Goal: Check status: Check status

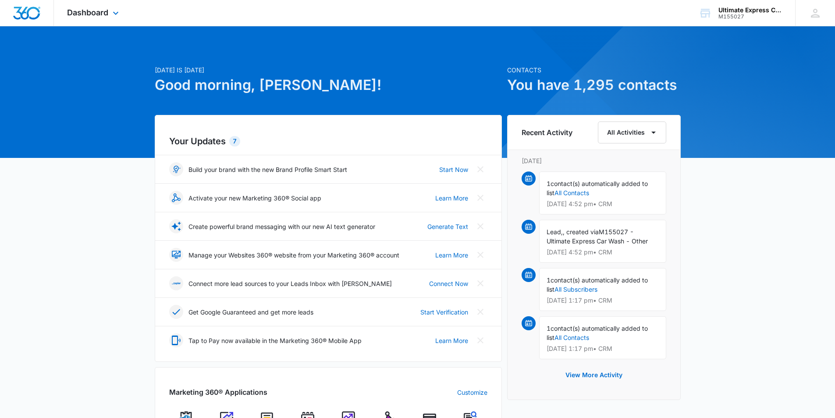
click at [106, 17] on div "Dashboard Apps Reputation Websites Forms CRM Email Social Payments POS Content …" at bounding box center [94, 13] width 80 height 26
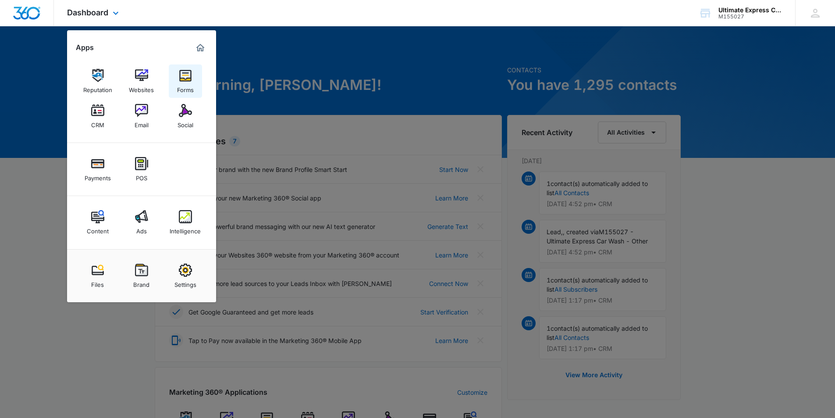
click at [182, 74] on img at bounding box center [185, 75] width 13 height 13
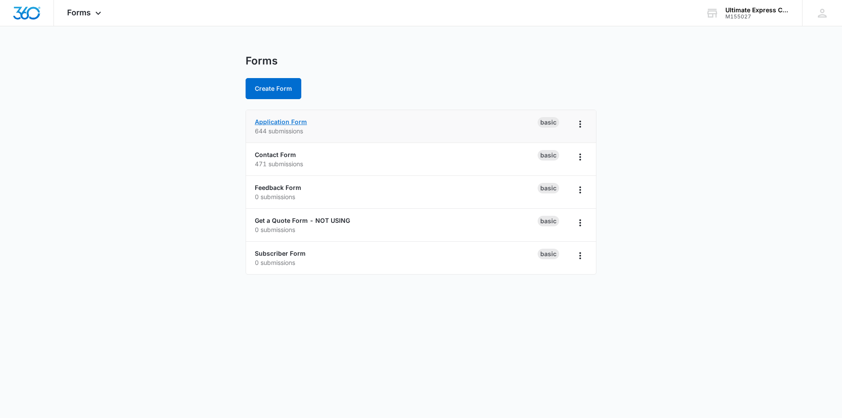
click at [291, 121] on link "Application Form" at bounding box center [281, 121] width 52 height 7
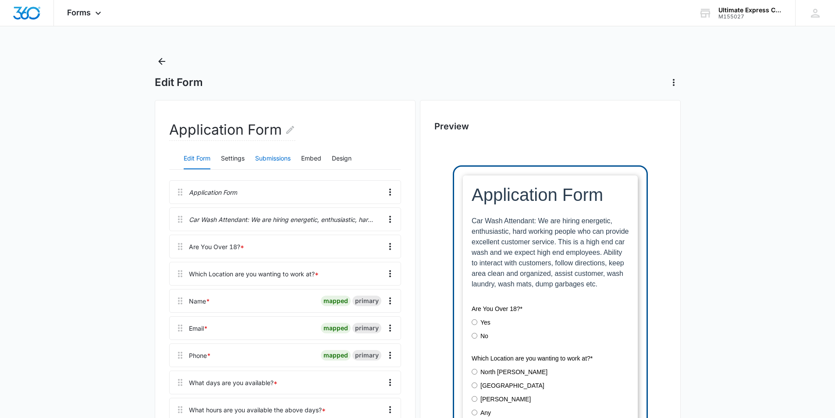
click at [283, 158] on button "Submissions" at bounding box center [273, 158] width 36 height 21
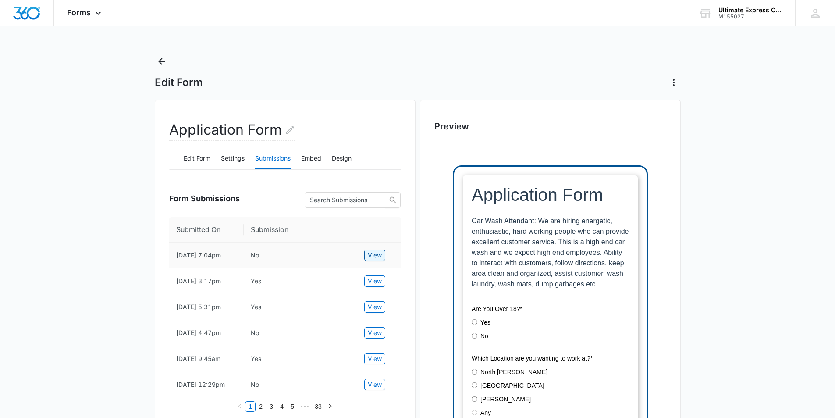
click at [384, 258] on button "View" at bounding box center [374, 255] width 21 height 11
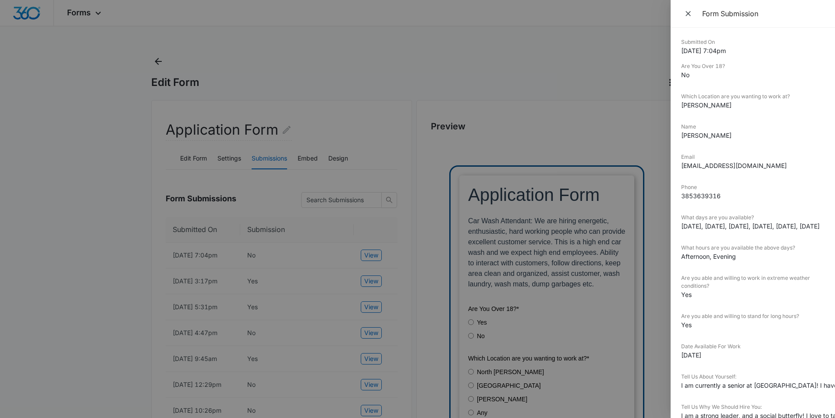
click at [394, 249] on div at bounding box center [417, 209] width 835 height 418
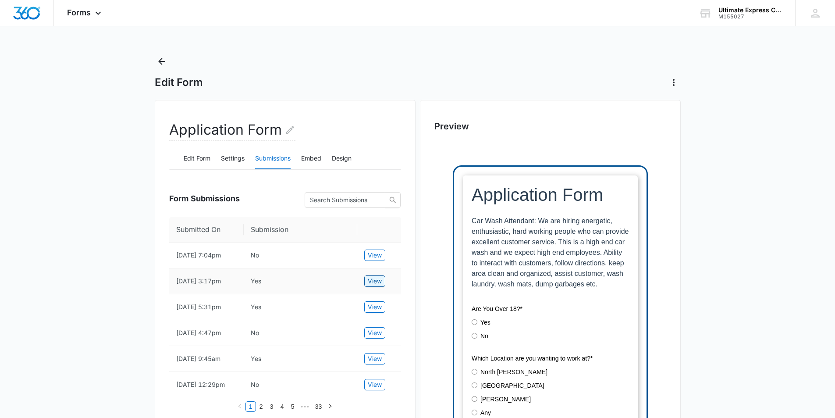
click at [380, 286] on span "View" at bounding box center [375, 281] width 14 height 10
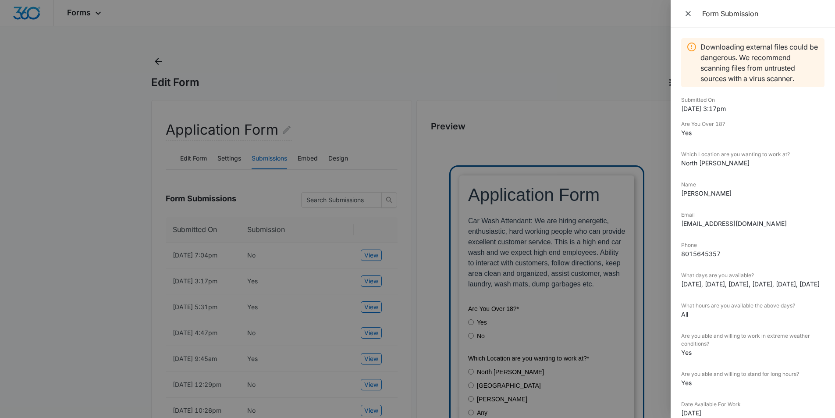
click at [380, 293] on div at bounding box center [417, 209] width 835 height 418
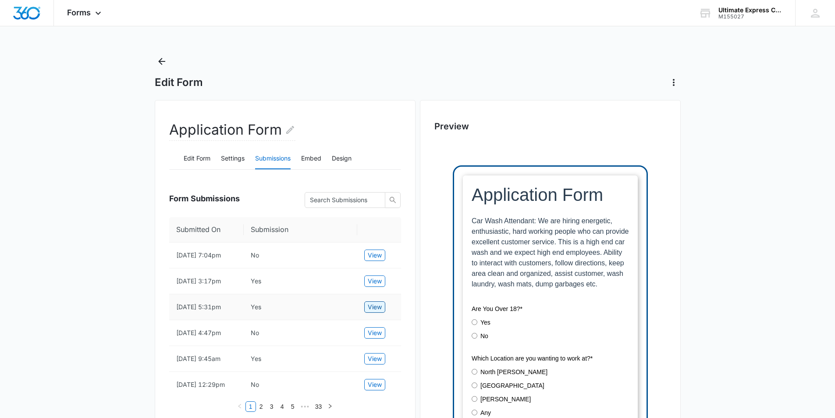
click at [368, 313] on button "View" at bounding box center [374, 306] width 21 height 11
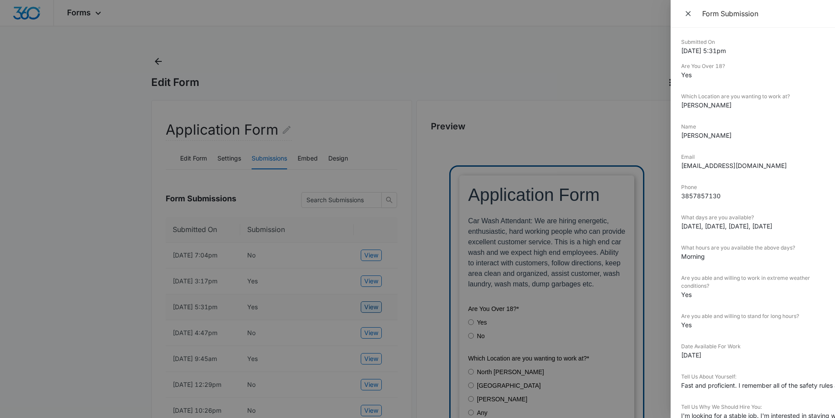
click at [367, 321] on div at bounding box center [417, 209] width 835 height 418
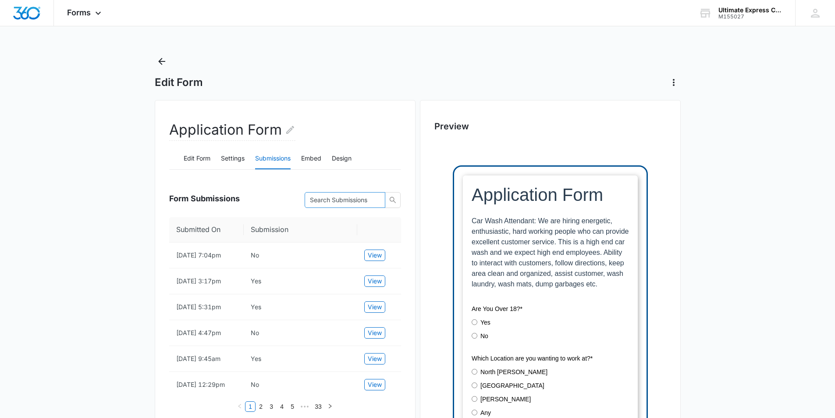
click at [365, 203] on input "text" at bounding box center [341, 200] width 63 height 10
type input "north [PERSON_NAME]"
click at [383, 259] on button "View" at bounding box center [374, 255] width 21 height 11
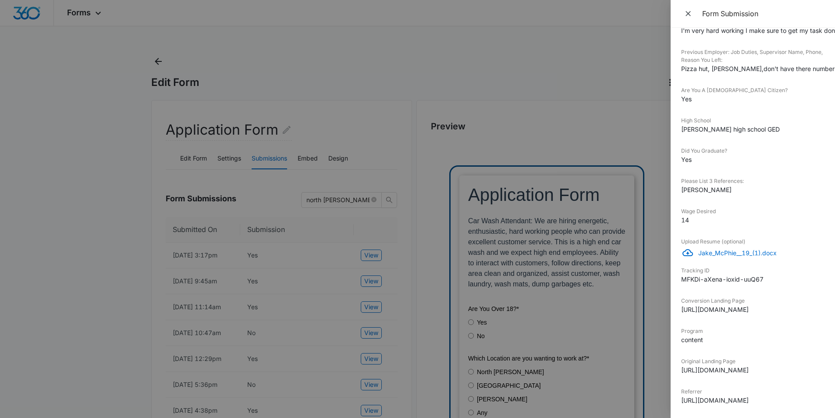
scroll to position [175, 0]
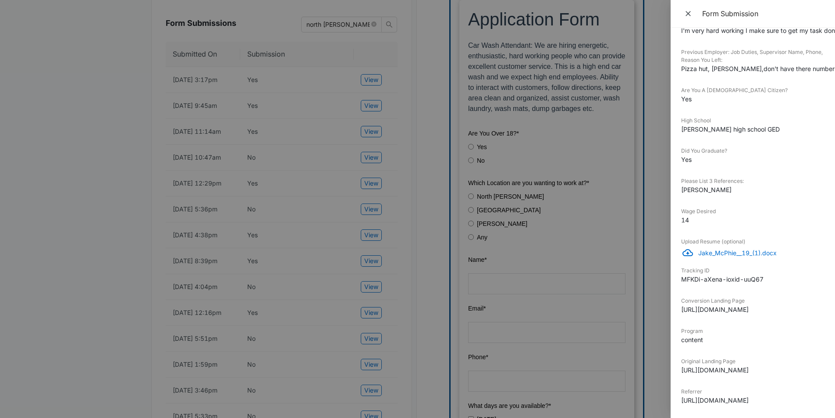
click at [541, 304] on div at bounding box center [417, 209] width 835 height 418
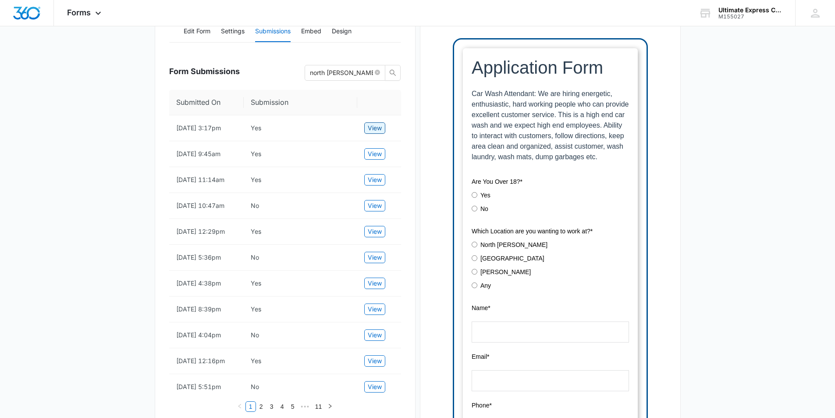
scroll to position [0, 0]
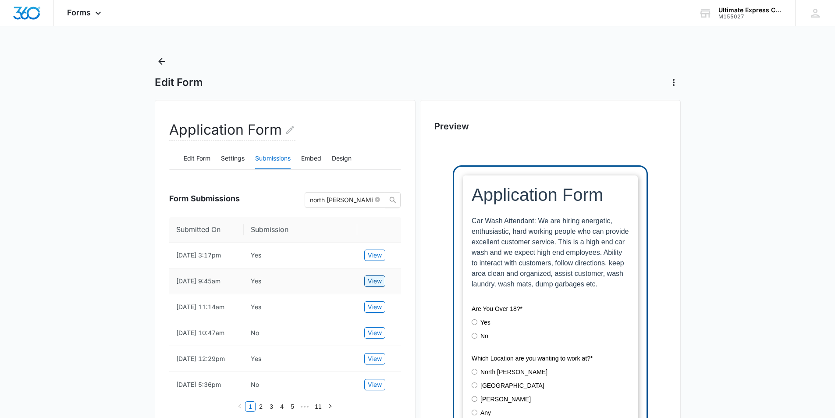
click at [382, 287] on button "View" at bounding box center [374, 280] width 21 height 11
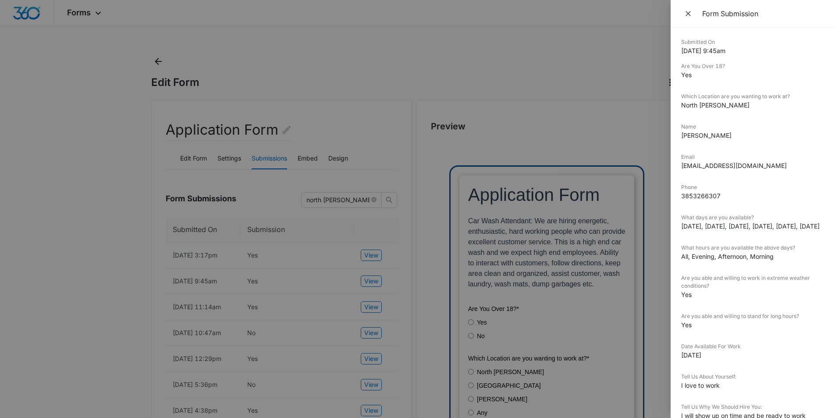
click at [325, 292] on div at bounding box center [417, 209] width 835 height 418
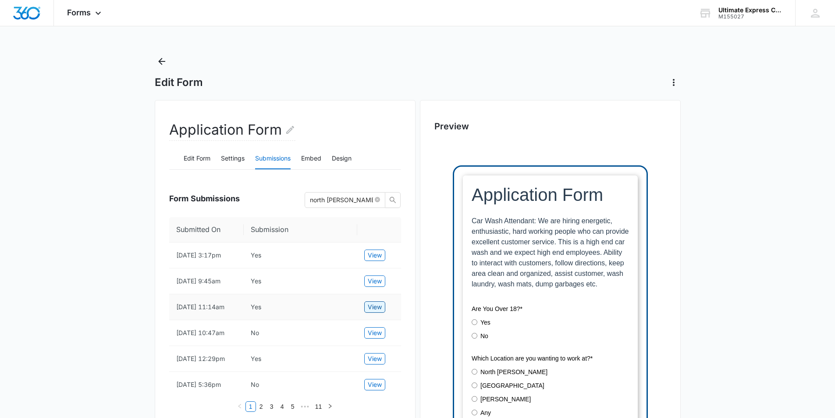
click at [366, 313] on button "View" at bounding box center [374, 306] width 21 height 11
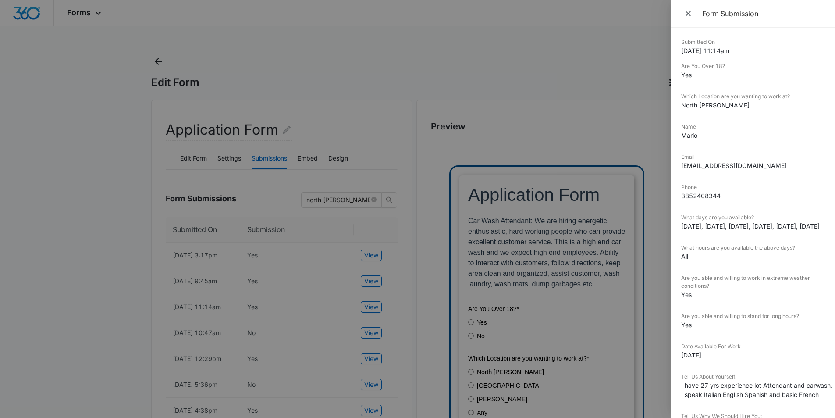
click at [367, 316] on div at bounding box center [417, 209] width 835 height 418
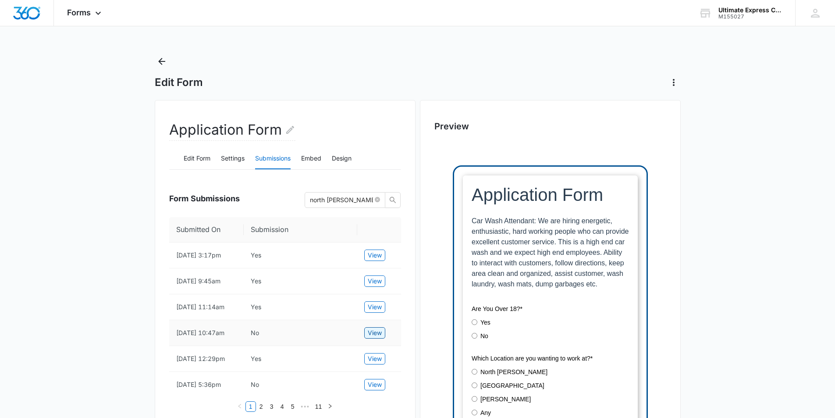
click at [380, 338] on span "View" at bounding box center [375, 333] width 14 height 10
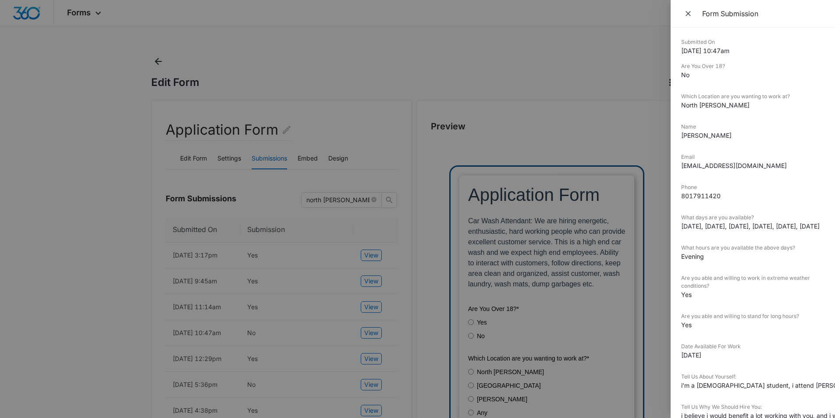
click at [380, 344] on div at bounding box center [417, 209] width 835 height 418
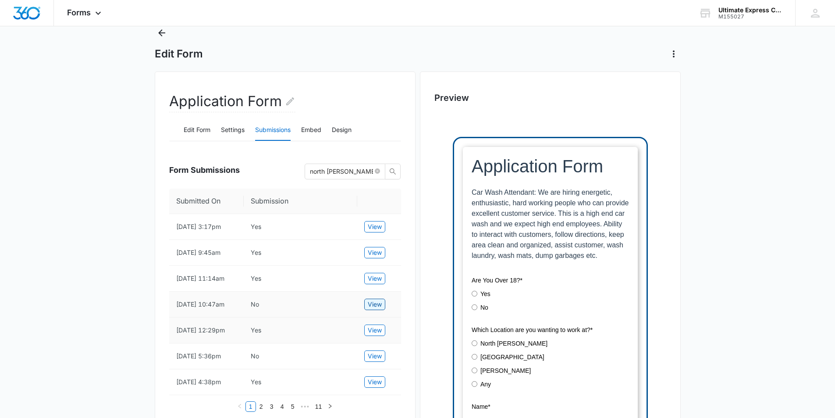
scroll to position [44, 0]
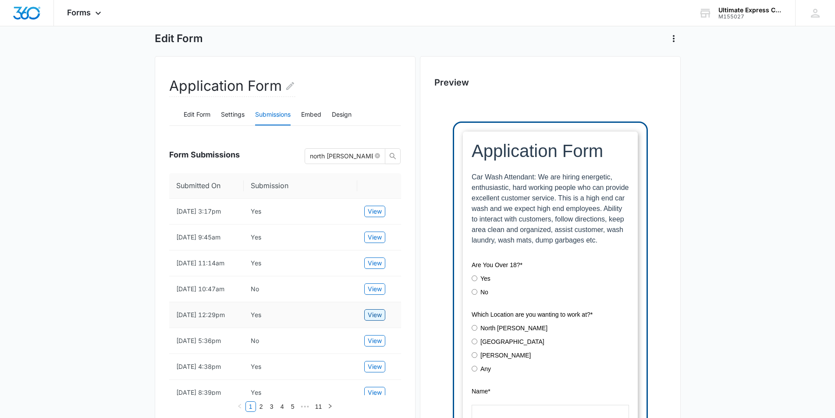
click at [377, 320] on span "View" at bounding box center [375, 315] width 14 height 10
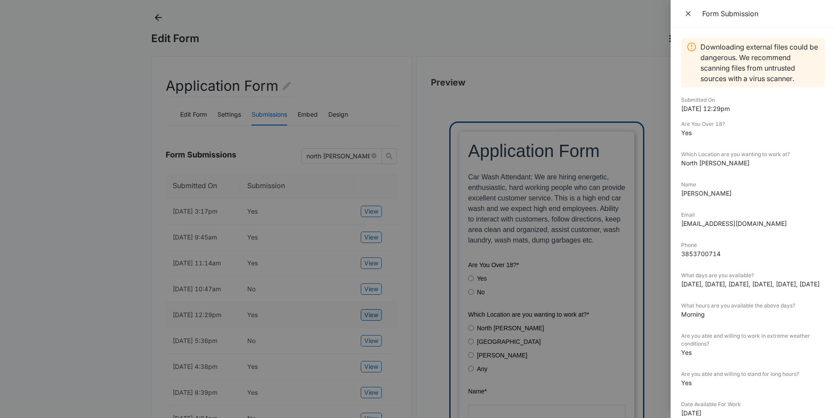
click at [377, 339] on div at bounding box center [417, 209] width 835 height 418
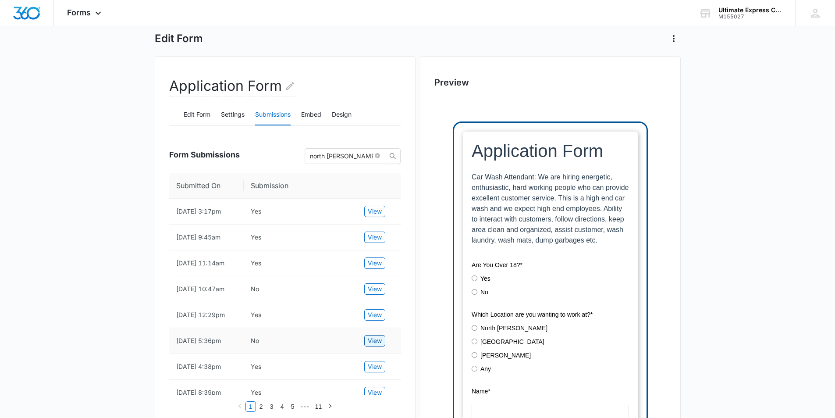
click at [366, 346] on button "View" at bounding box center [374, 340] width 21 height 11
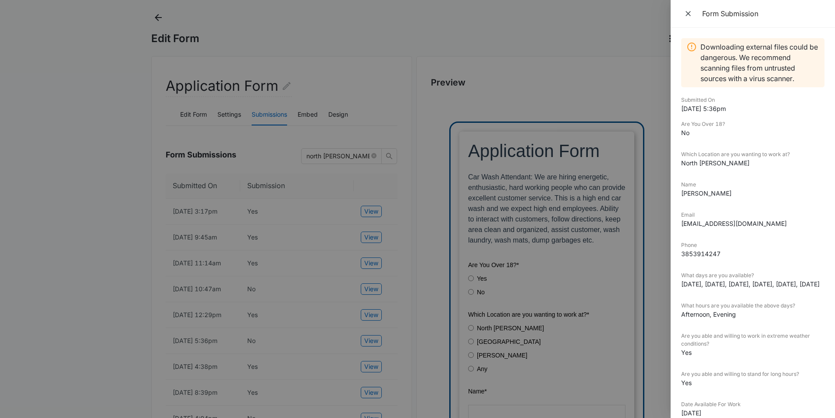
click at [369, 337] on div at bounding box center [417, 209] width 835 height 418
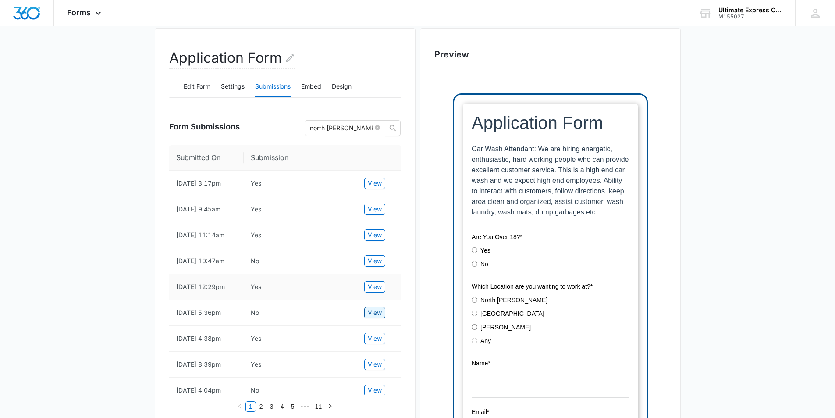
scroll to position [132, 0]
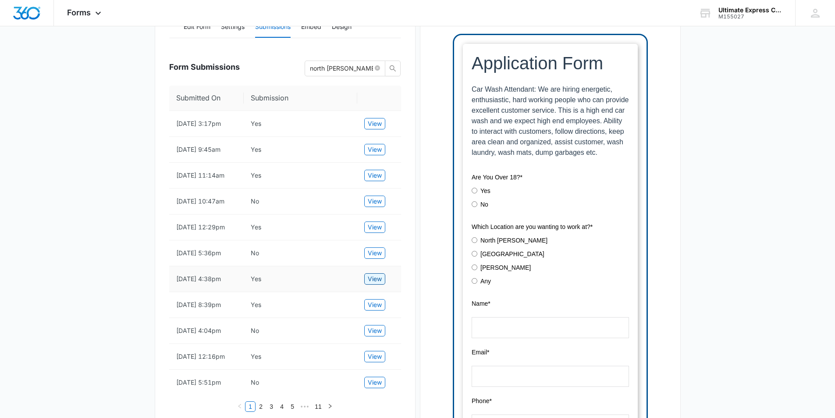
click at [377, 284] on span "View" at bounding box center [375, 279] width 14 height 10
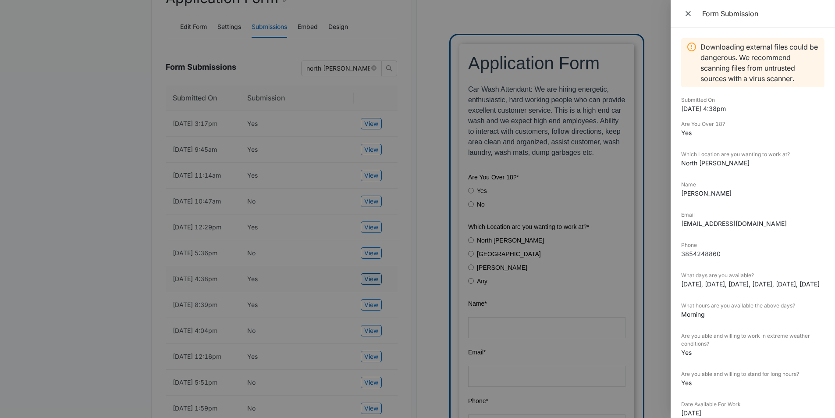
click at [377, 300] on div at bounding box center [417, 209] width 835 height 418
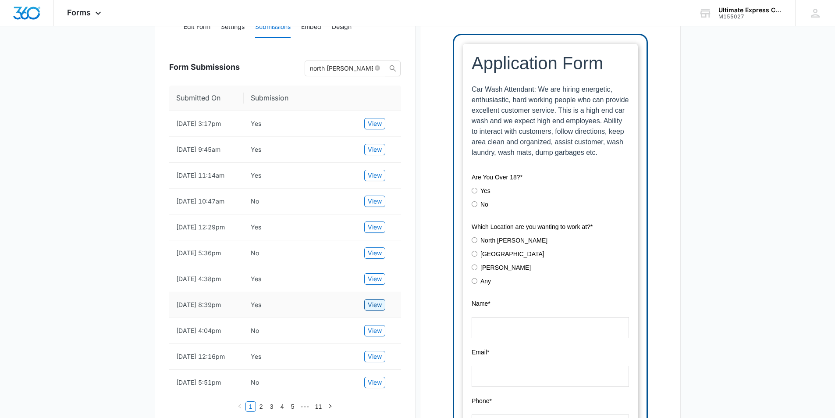
click at [368, 310] on span "View" at bounding box center [375, 305] width 14 height 10
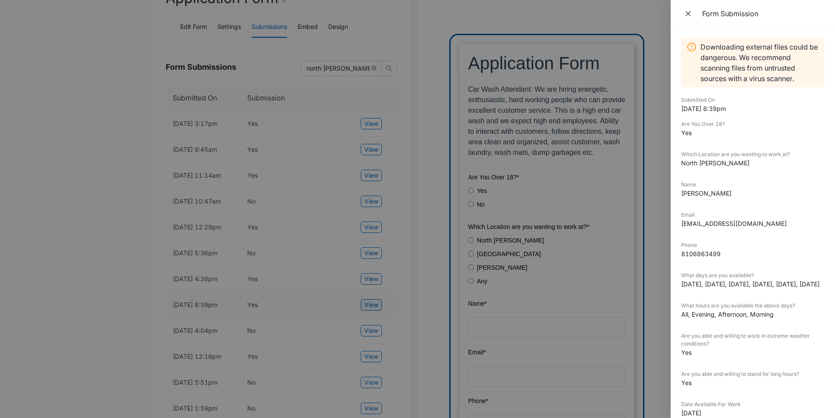
click at [367, 328] on div at bounding box center [417, 209] width 835 height 418
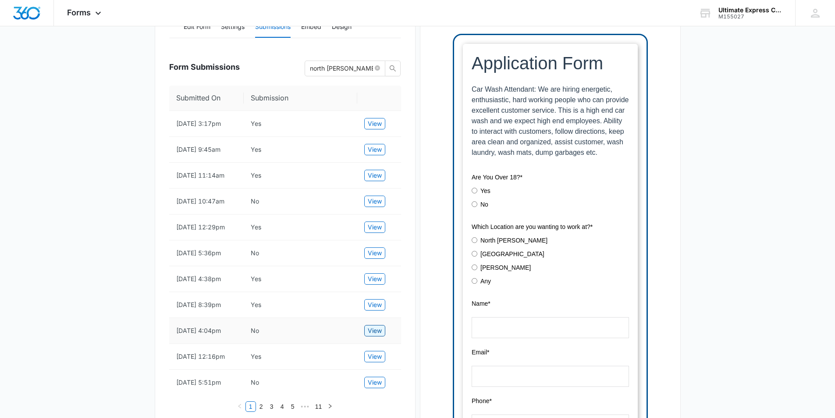
click at [372, 335] on span "View" at bounding box center [375, 331] width 14 height 10
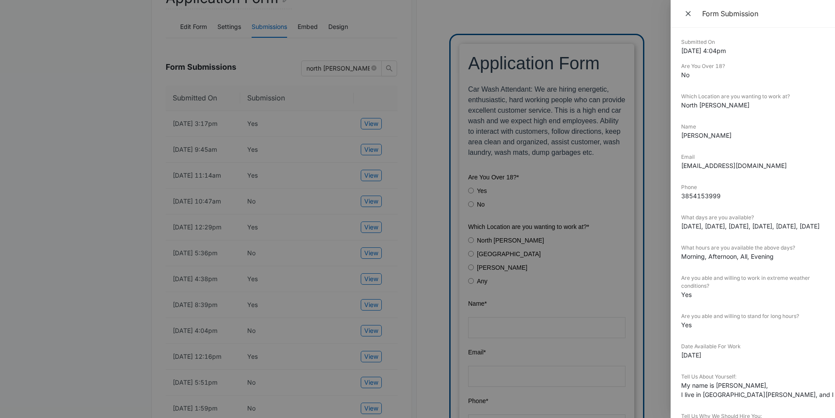
click at [368, 329] on div at bounding box center [417, 209] width 835 height 418
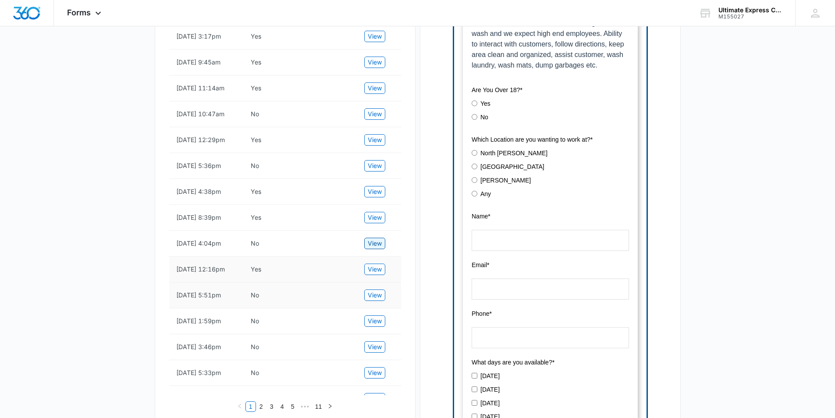
scroll to position [219, 0]
click at [379, 274] on span "View" at bounding box center [375, 269] width 14 height 10
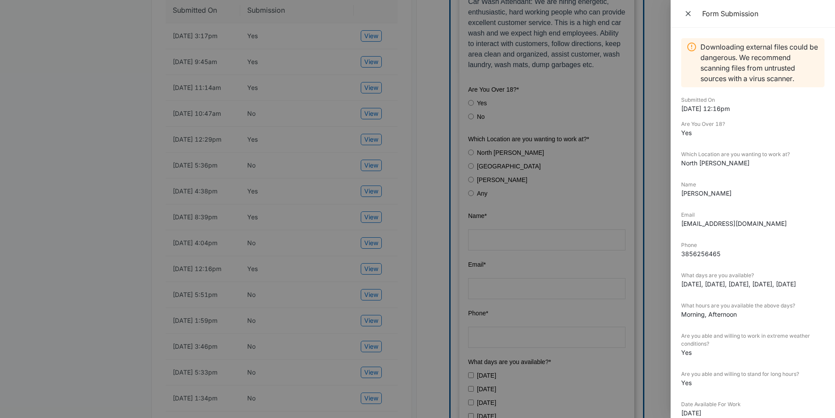
click at [378, 298] on div at bounding box center [417, 209] width 835 height 418
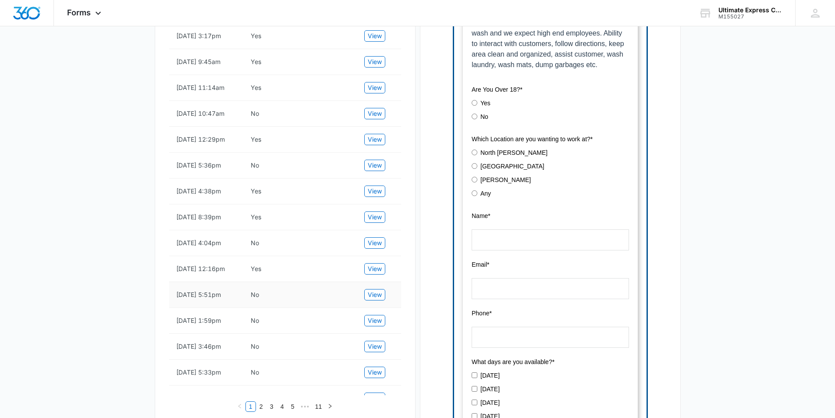
click at [364, 308] on td "View" at bounding box center [379, 295] width 44 height 26
click at [369, 300] on button "View" at bounding box center [374, 294] width 21 height 11
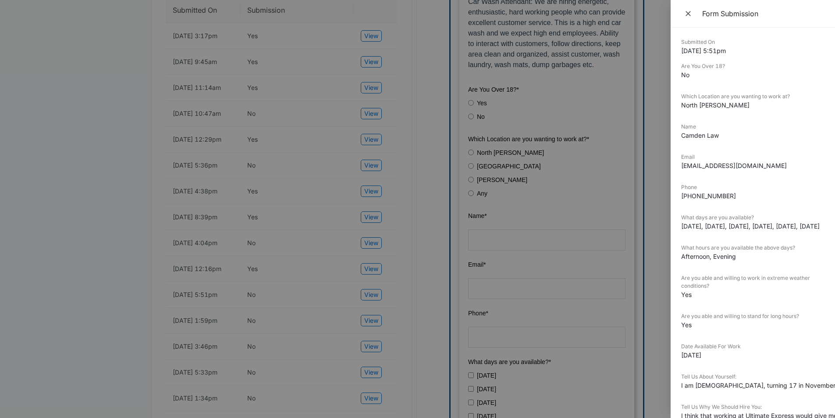
click at [369, 326] on div at bounding box center [417, 209] width 835 height 418
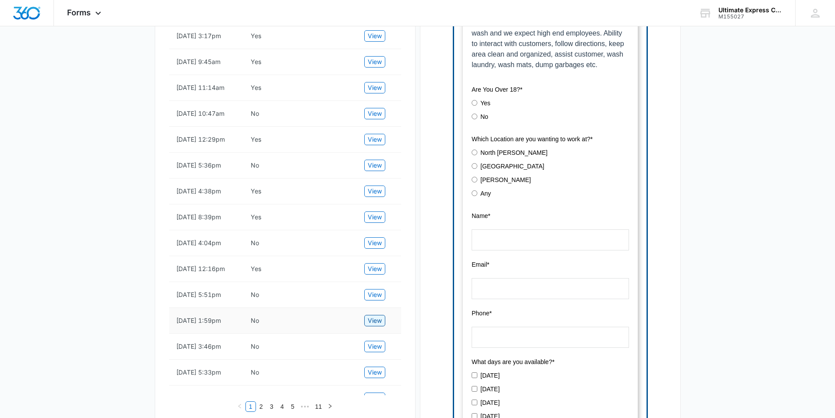
click at [370, 325] on span "View" at bounding box center [375, 321] width 14 height 10
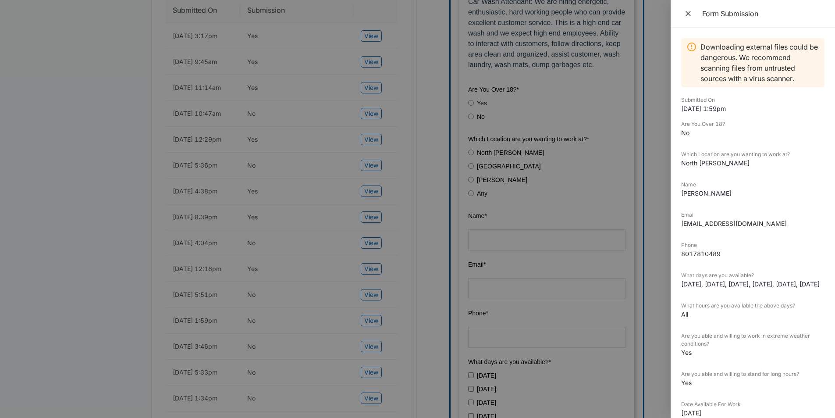
click at [357, 300] on div at bounding box center [417, 209] width 835 height 418
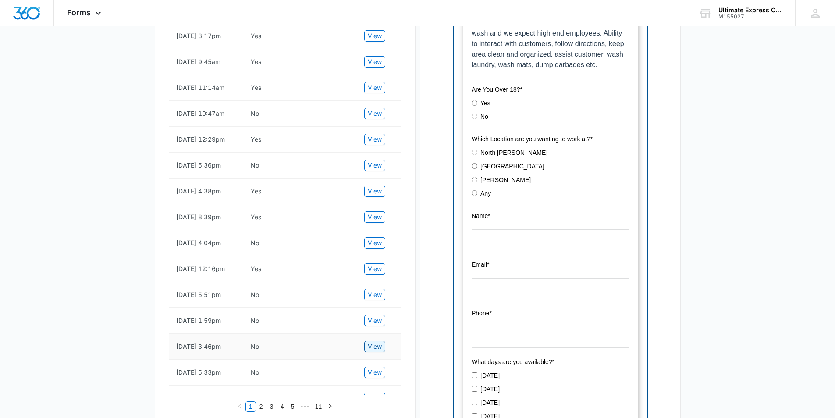
drag, startPoint x: 378, startPoint y: 378, endPoint x: 372, endPoint y: 373, distance: 7.8
click at [372, 351] on span "View" at bounding box center [375, 347] width 14 height 10
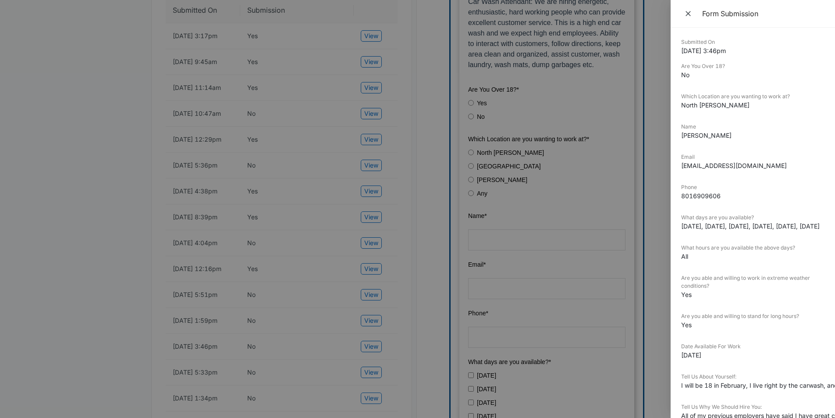
click at [354, 321] on div at bounding box center [417, 209] width 835 height 418
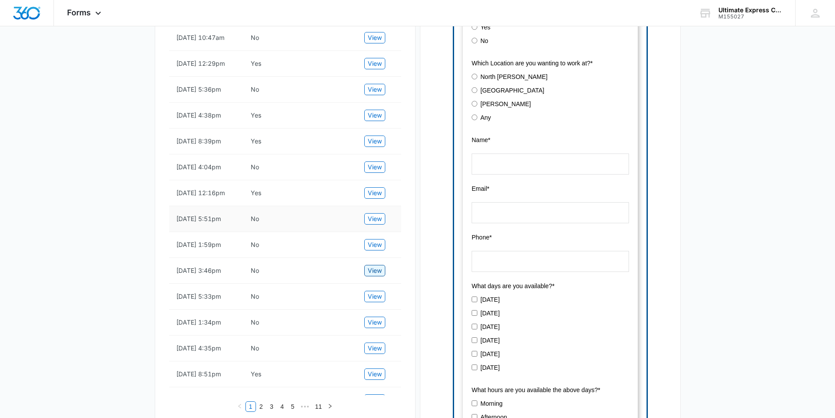
scroll to position [307, 0]
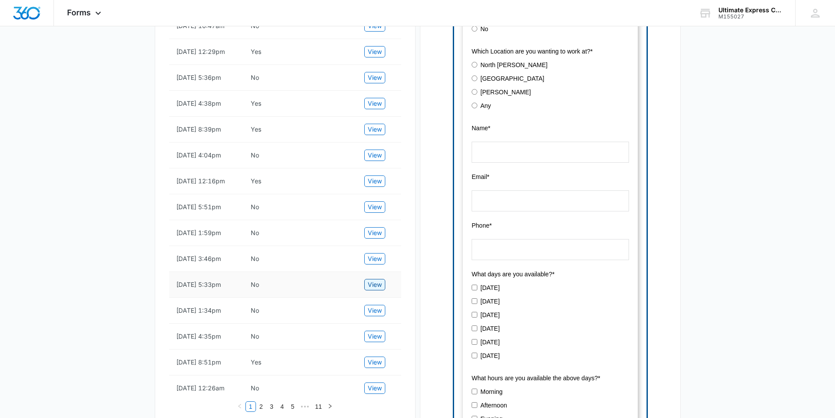
click at [382, 289] on span "View" at bounding box center [375, 285] width 14 height 10
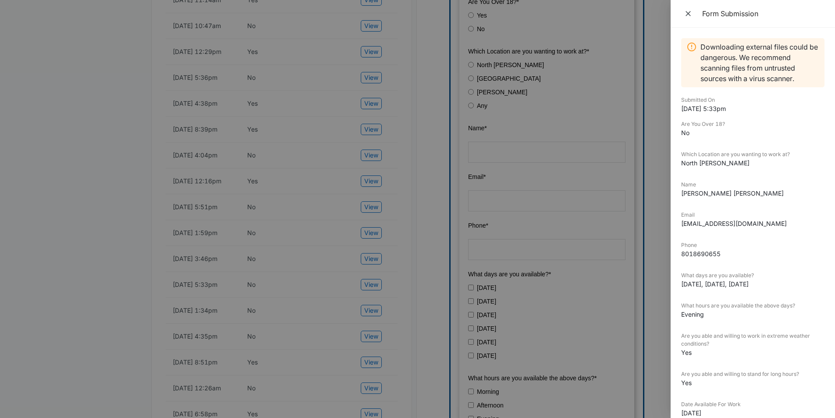
click at [382, 317] on div at bounding box center [417, 209] width 835 height 418
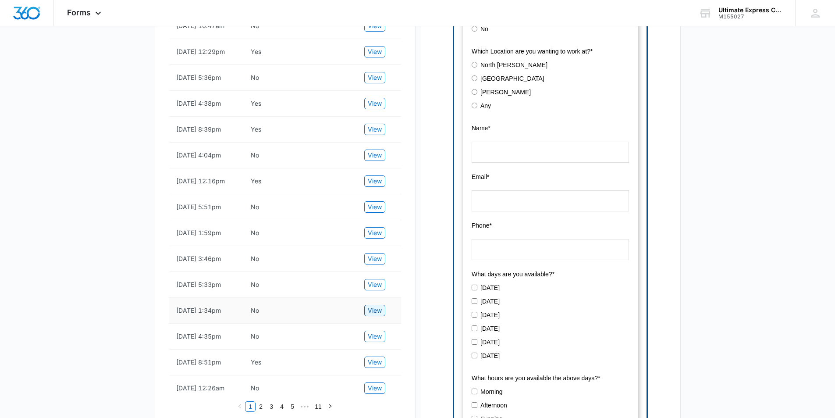
click at [371, 315] on span "View" at bounding box center [375, 311] width 14 height 10
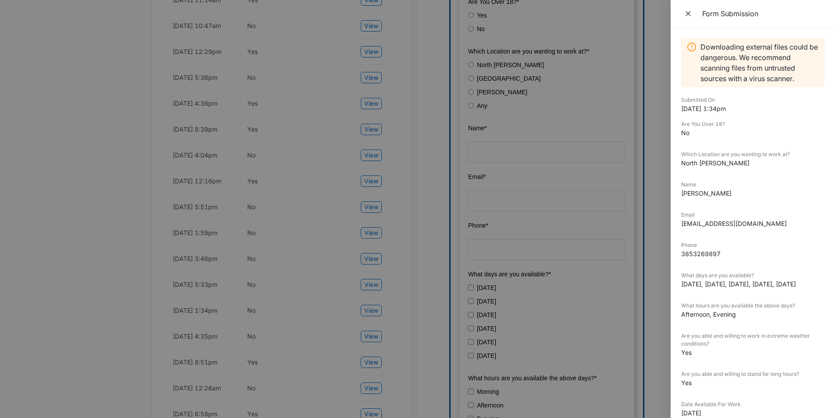
click at [371, 346] on div at bounding box center [417, 209] width 835 height 418
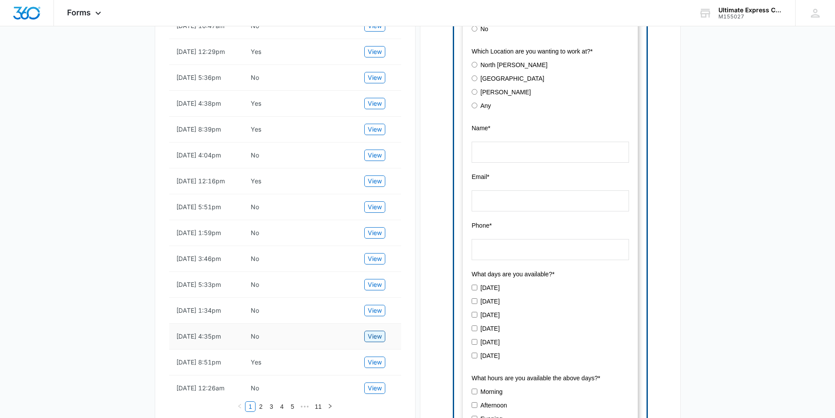
click at [374, 341] on span "View" at bounding box center [375, 337] width 14 height 10
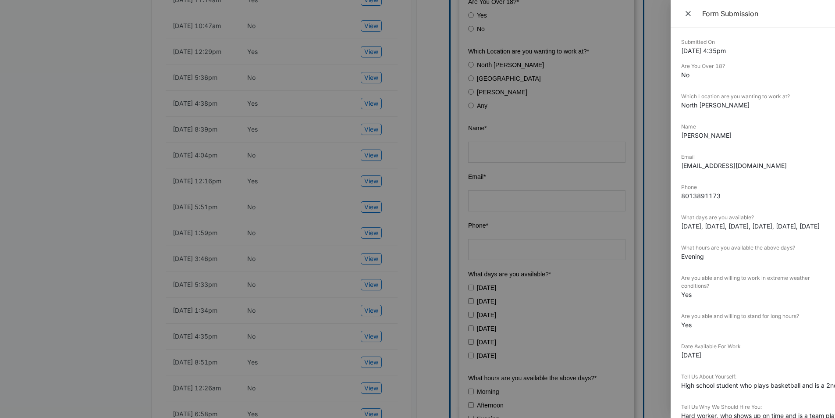
click at [371, 351] on div at bounding box center [417, 209] width 835 height 418
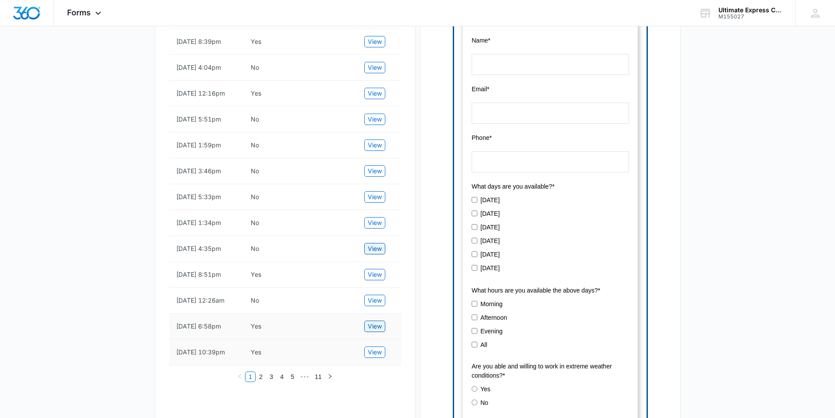
scroll to position [439, 0]
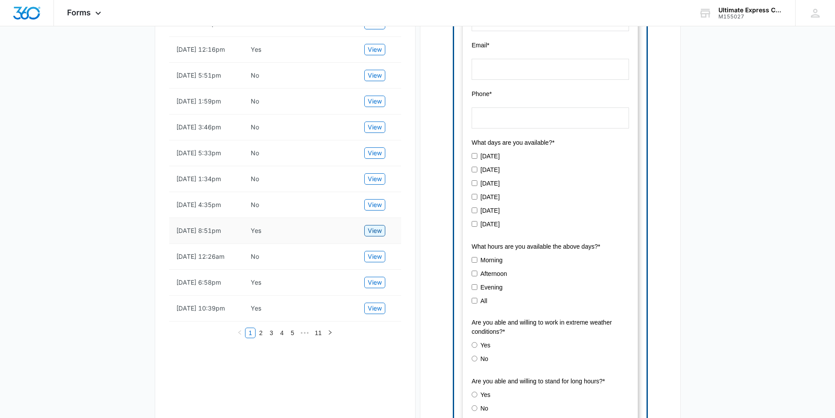
click at [379, 235] on span "View" at bounding box center [375, 231] width 14 height 10
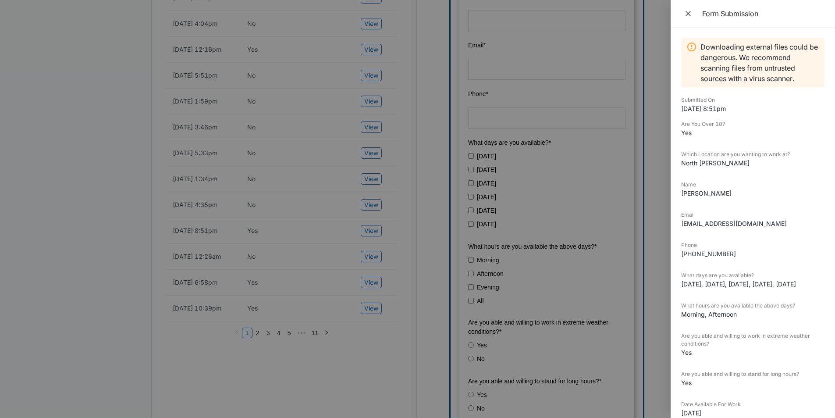
click at [379, 264] on div at bounding box center [417, 209] width 835 height 418
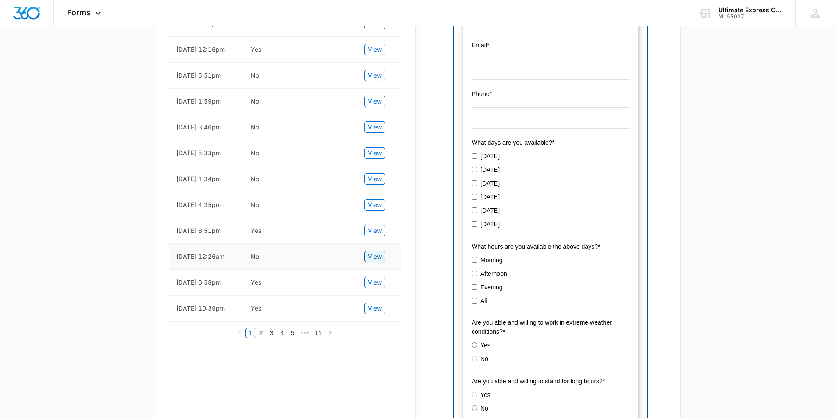
click at [376, 261] on span "View" at bounding box center [375, 257] width 14 height 10
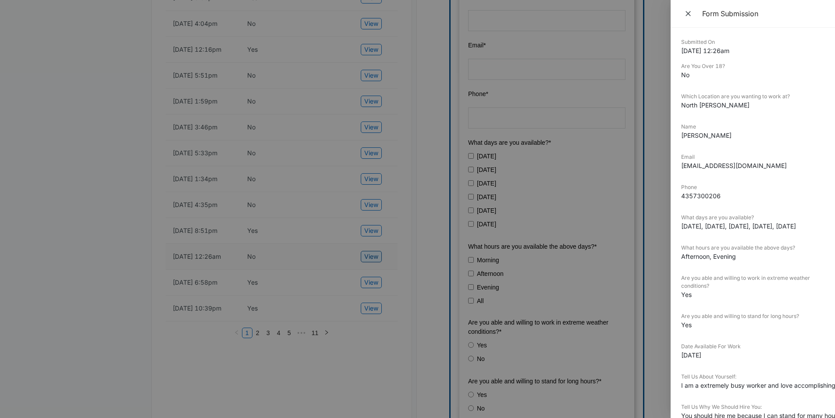
click at [376, 283] on div at bounding box center [417, 209] width 835 height 418
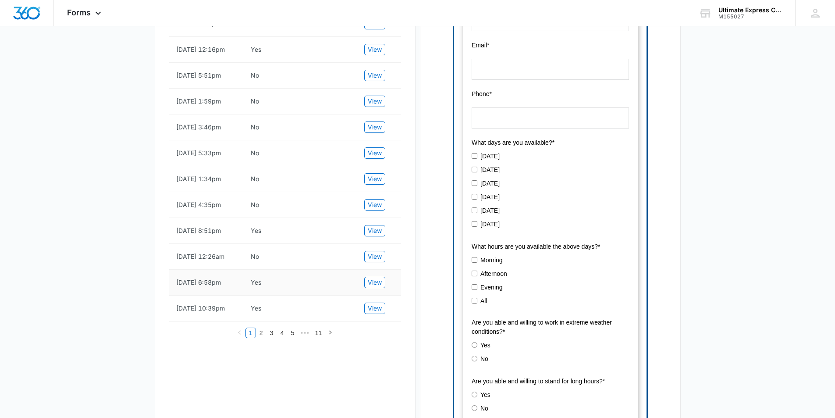
click at [381, 296] on td "View" at bounding box center [379, 283] width 44 height 26
click at [381, 287] on span "View" at bounding box center [375, 283] width 14 height 10
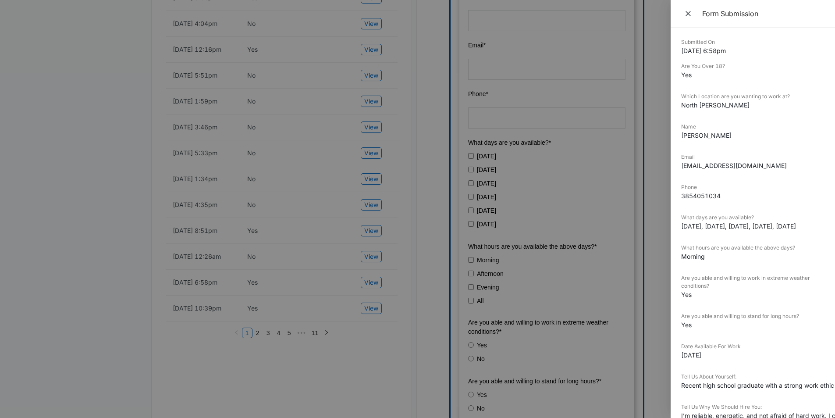
click at [378, 305] on div at bounding box center [417, 209] width 835 height 418
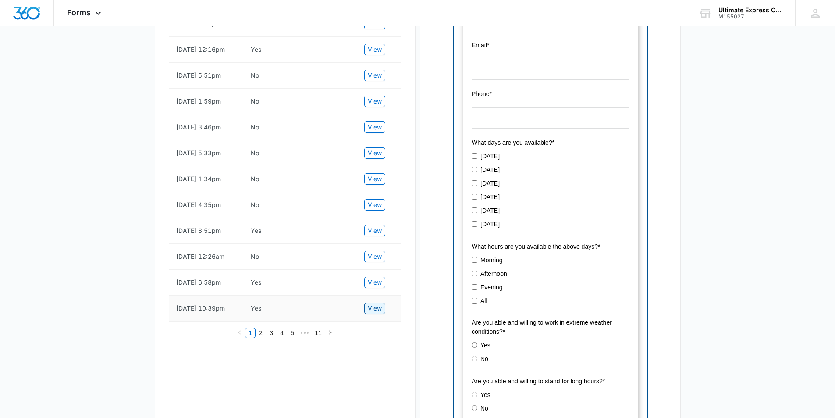
click at [372, 313] on span "View" at bounding box center [375, 308] width 14 height 10
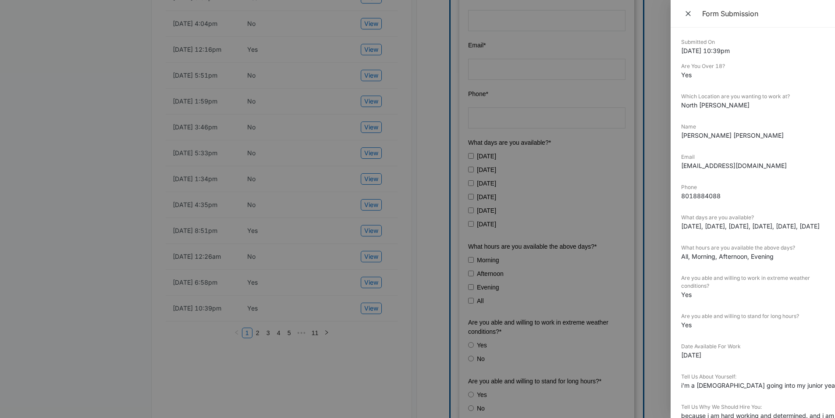
click at [371, 332] on div at bounding box center [417, 209] width 835 height 418
